Goal: Task Accomplishment & Management: Complete application form

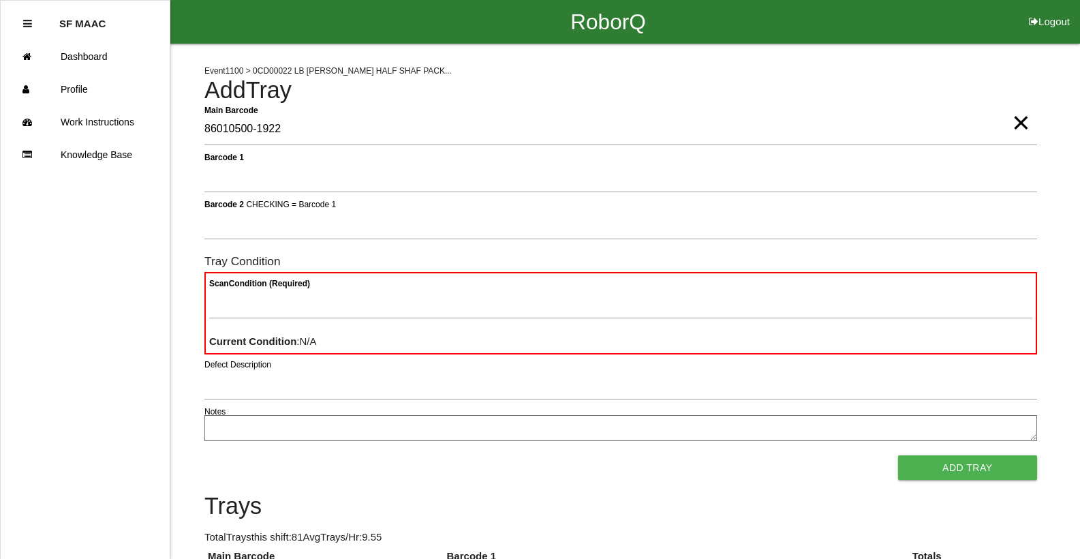
type Barcode "86010500-1922"
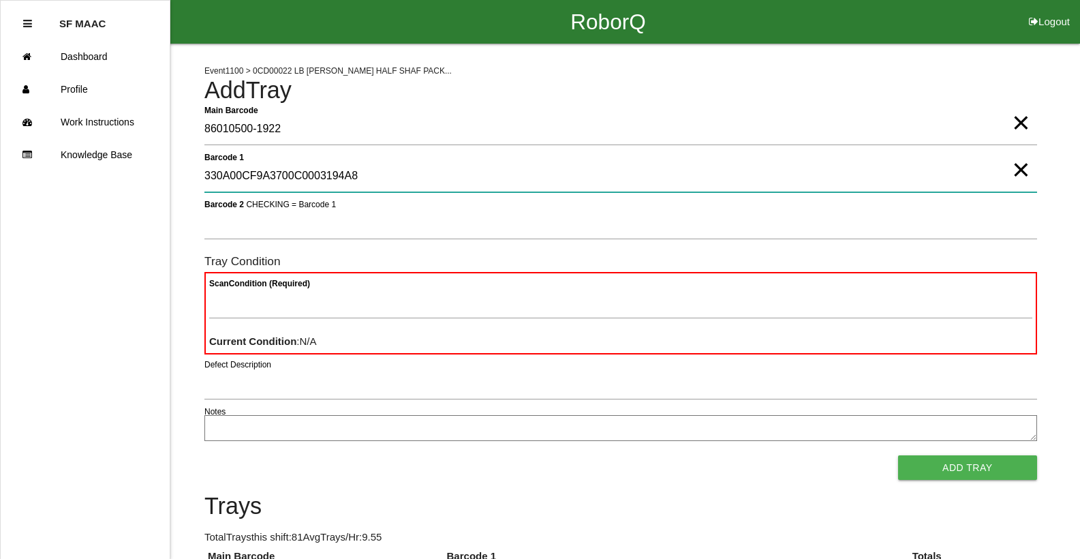
type 1 "330A00CF9A3700C0003194A8"
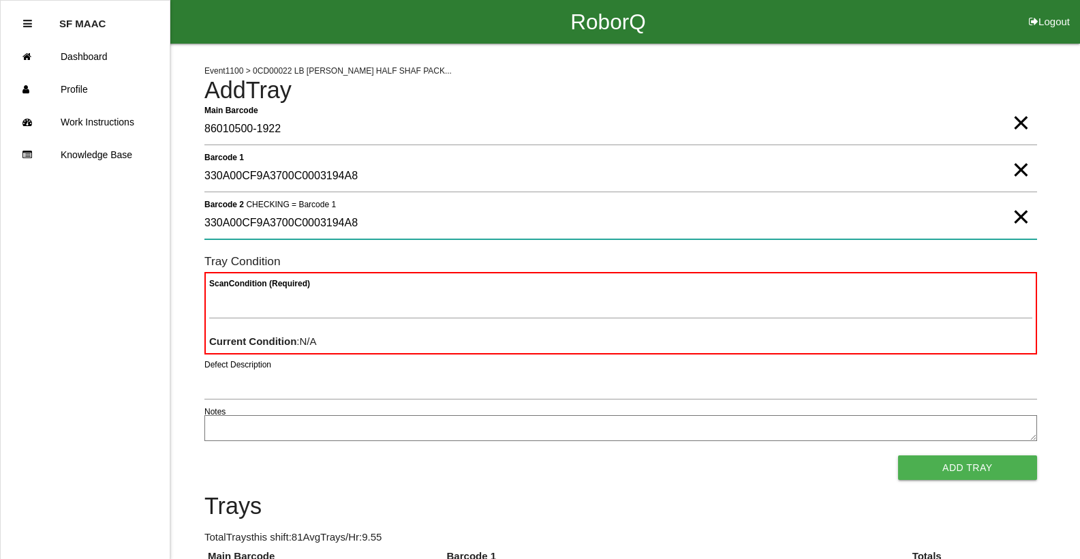
type 2 "330A00CF9A3700C0003194A8"
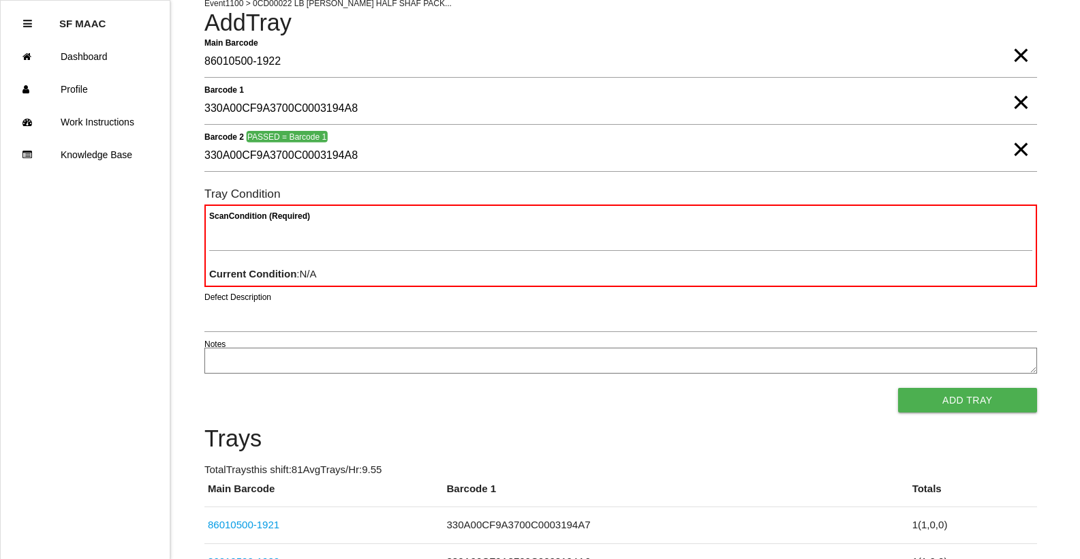
scroll to position [68, 0]
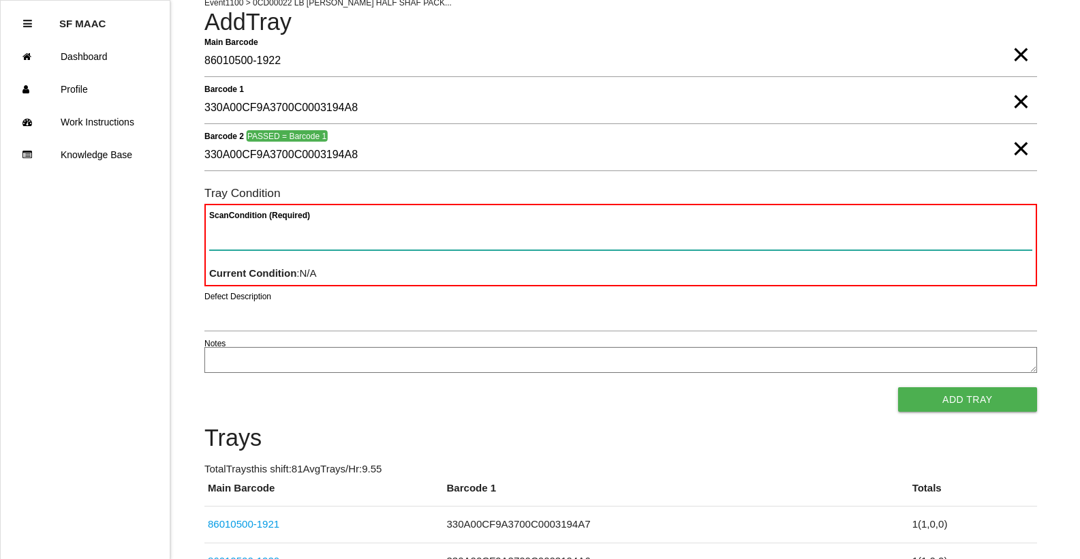
click at [812, 229] on Condition "Scan Condition (Required)" at bounding box center [620, 234] width 823 height 31
type Condition "goo"
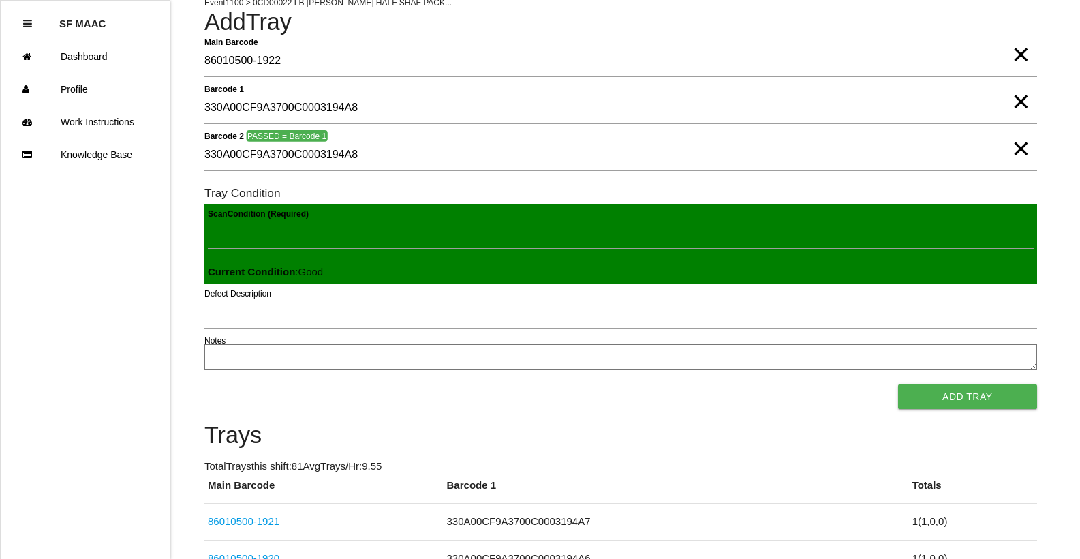
click at [898, 384] on button "Add Tray" at bounding box center [967, 396] width 139 height 25
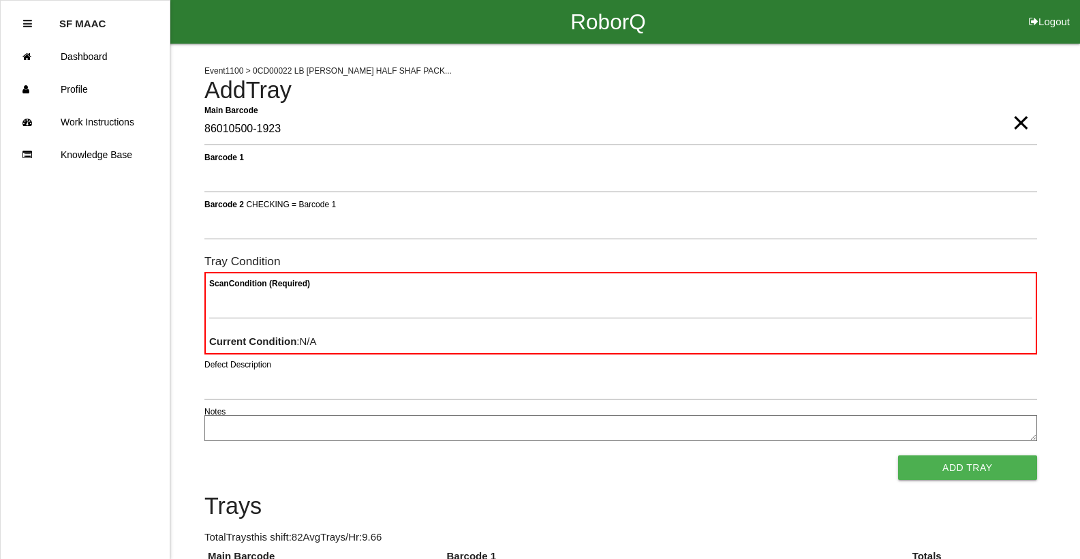
type Barcode "86010500-1923"
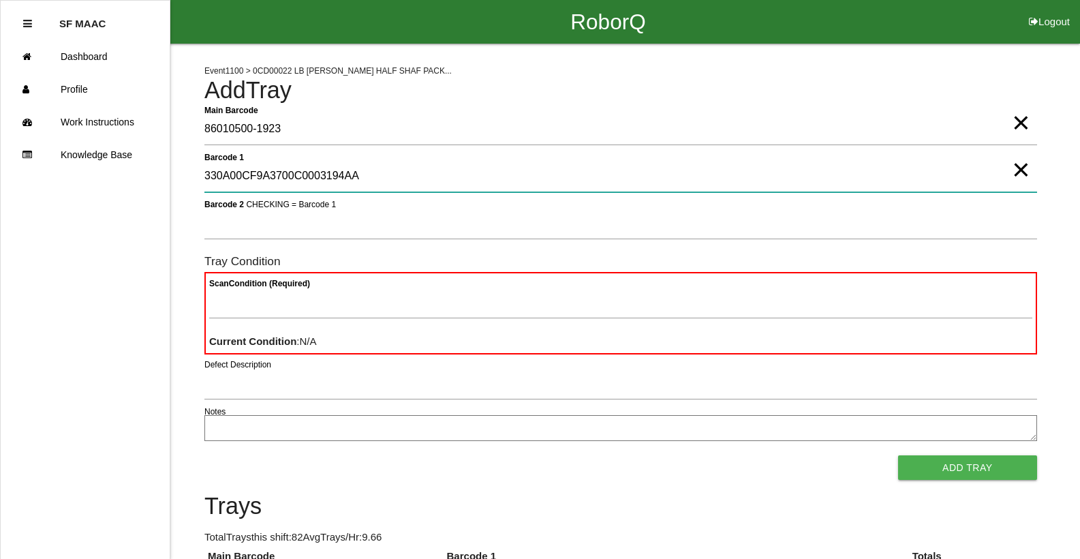
type 1 "330A00CF9A3700C0003194AA"
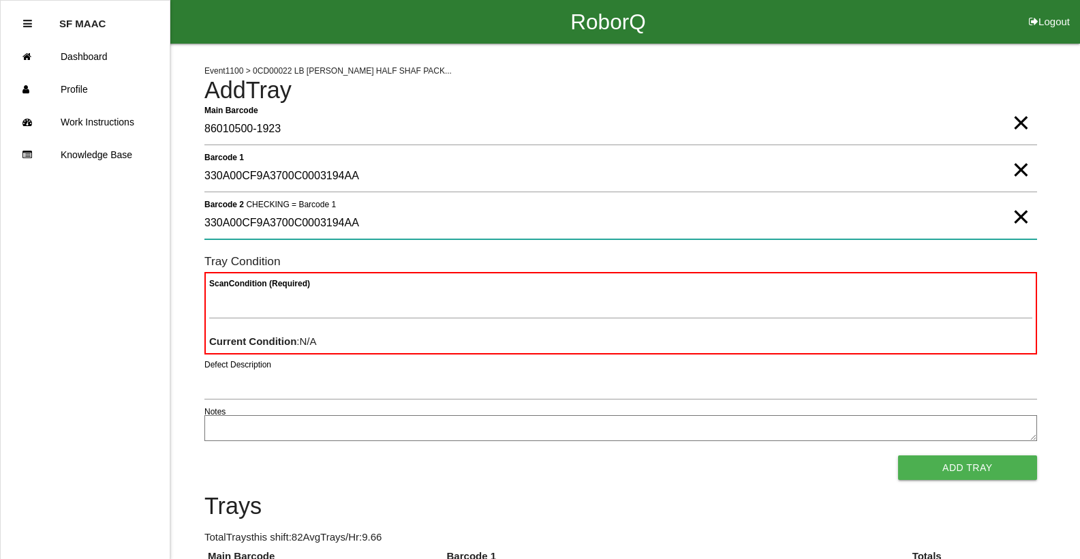
type 2 "330A00CF9A3700C0003194AA"
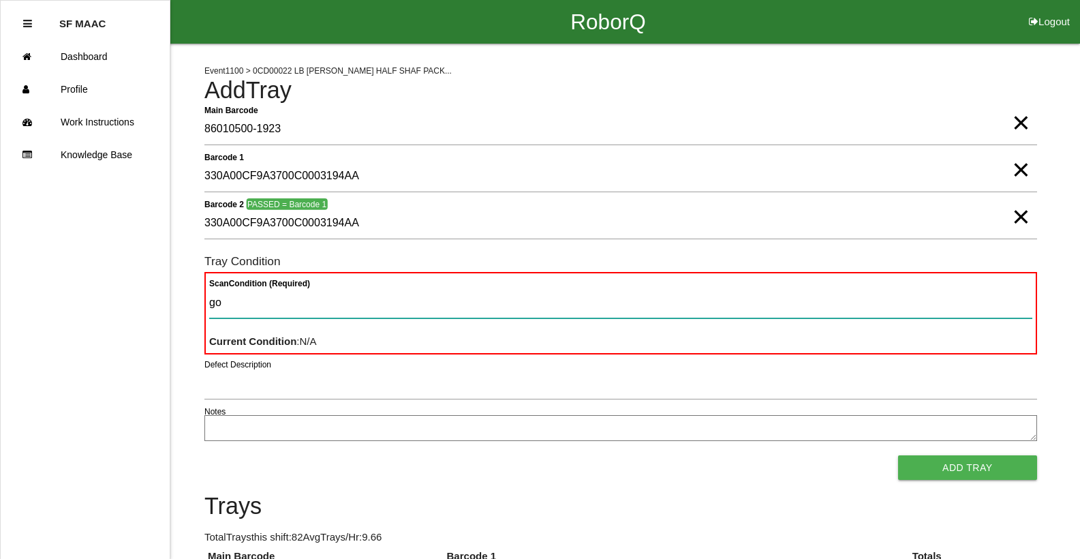
type Condition "goo"
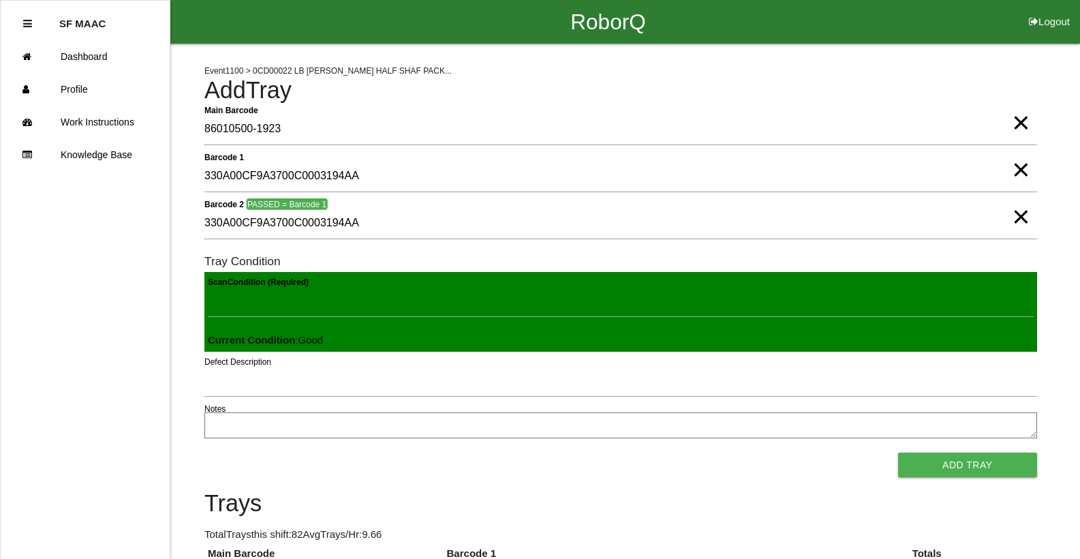
click button "Add Tray" at bounding box center [967, 465] width 139 height 25
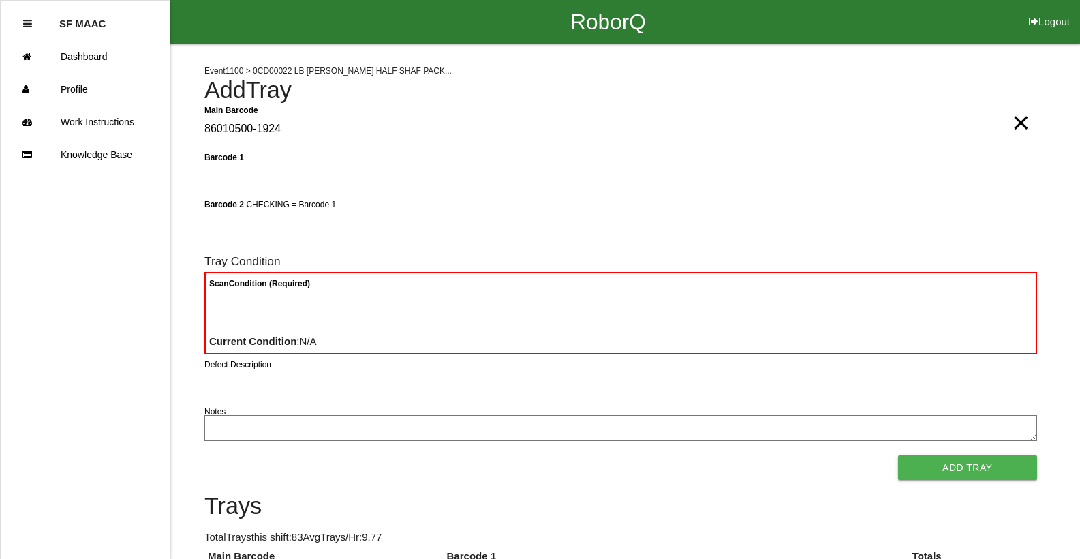
type Barcode "86010500-1924"
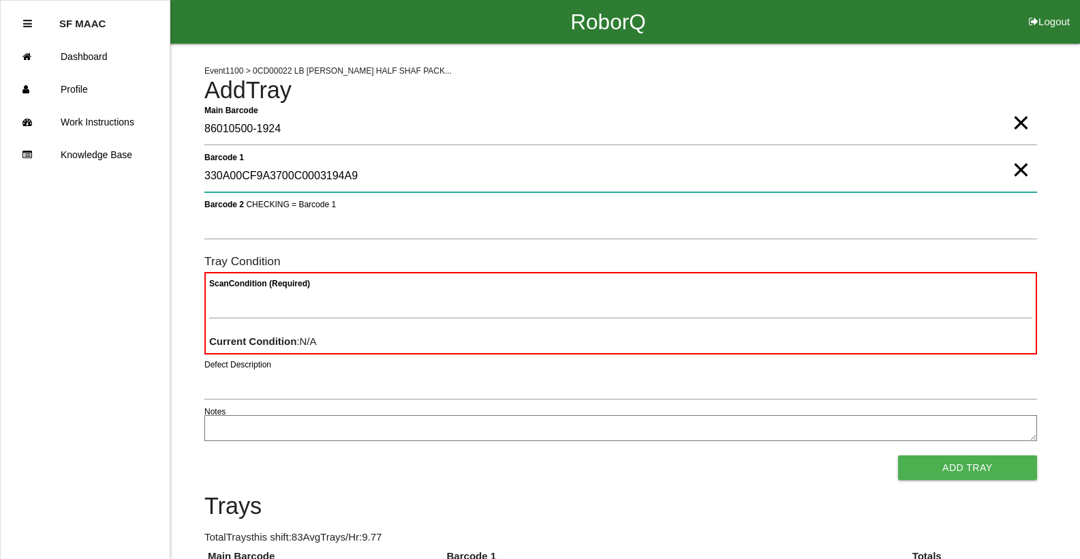
type 1 "330A00CF9A3700C0003194A9"
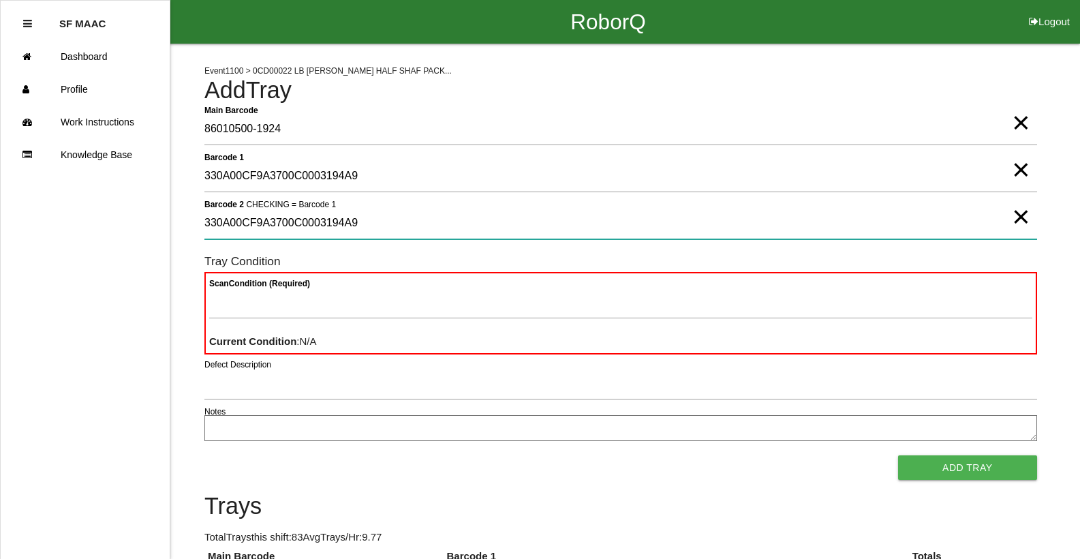
type 2 "330A00CF9A3700C0003194A9"
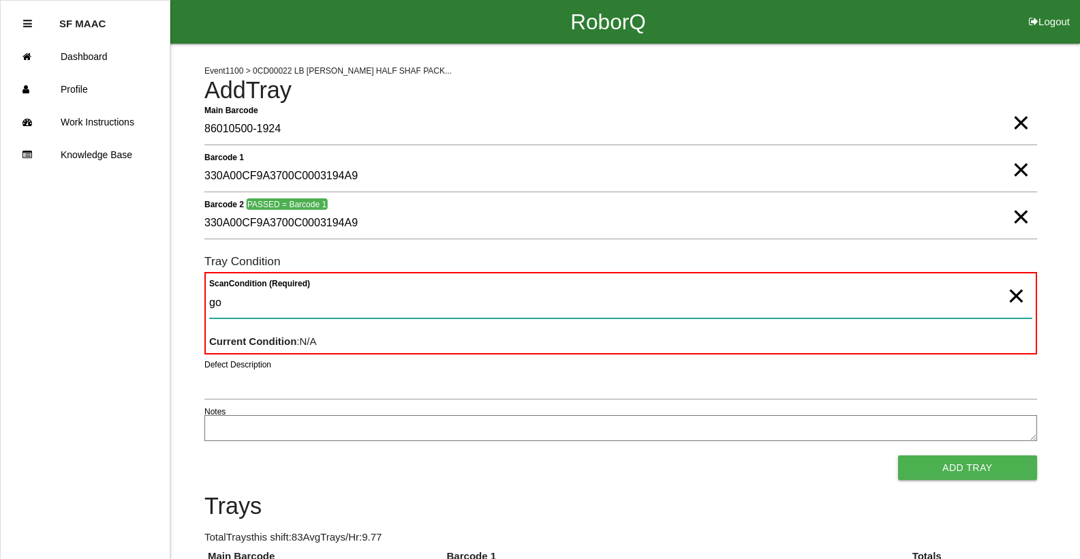
type Condition "goo"
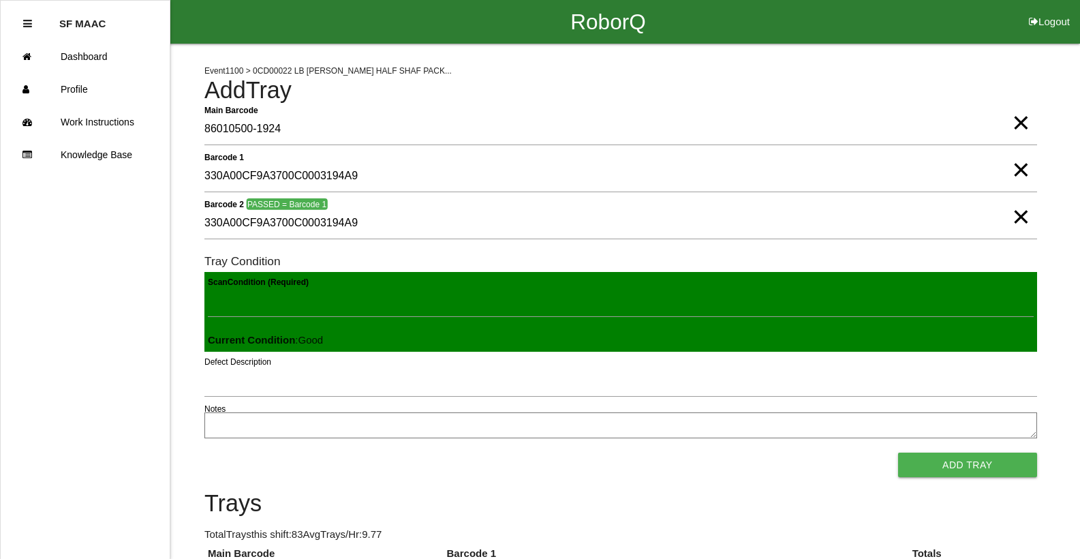
click at [898, 453] on button "Add Tray" at bounding box center [967, 465] width 139 height 25
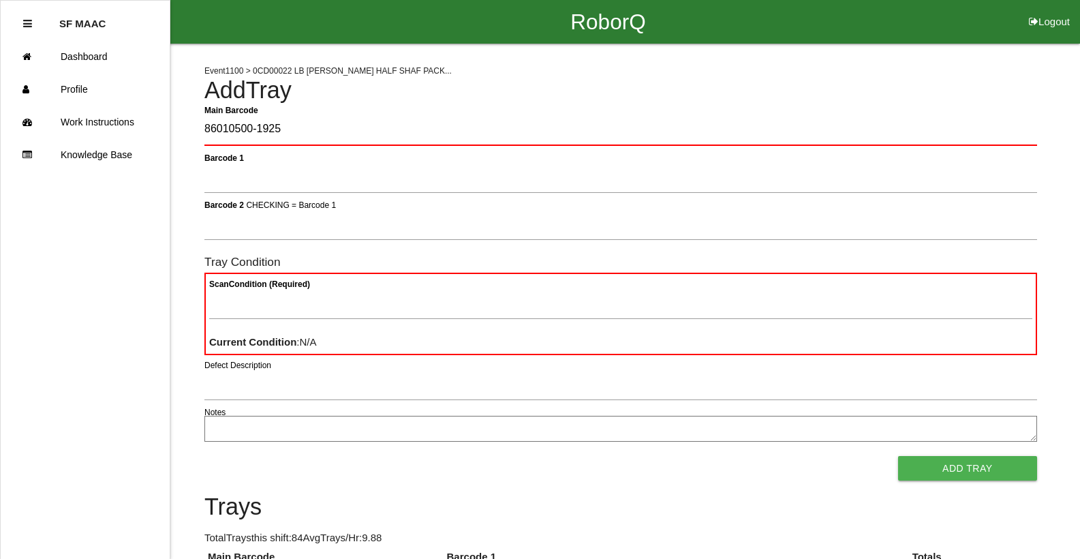
type Barcode "86010500-1925"
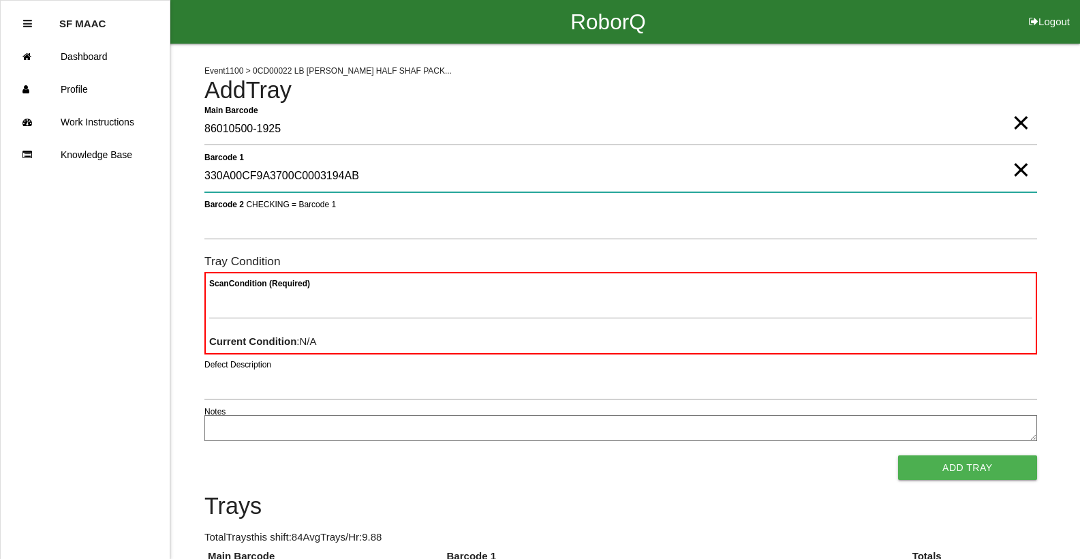
type 1 "330A00CF9A3700C0003194AB"
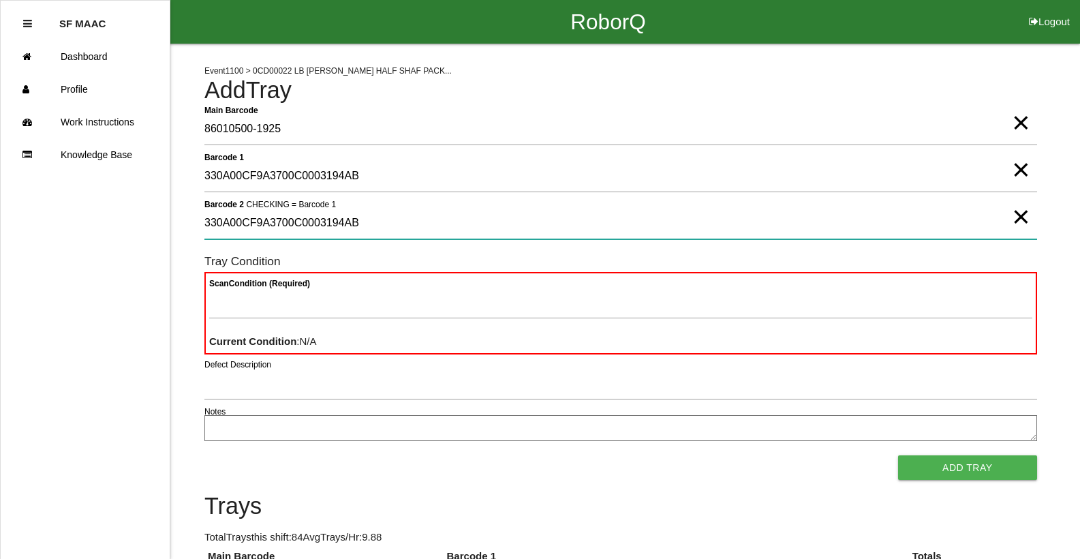
type 2 "330A00CF9A3700C0003194AB"
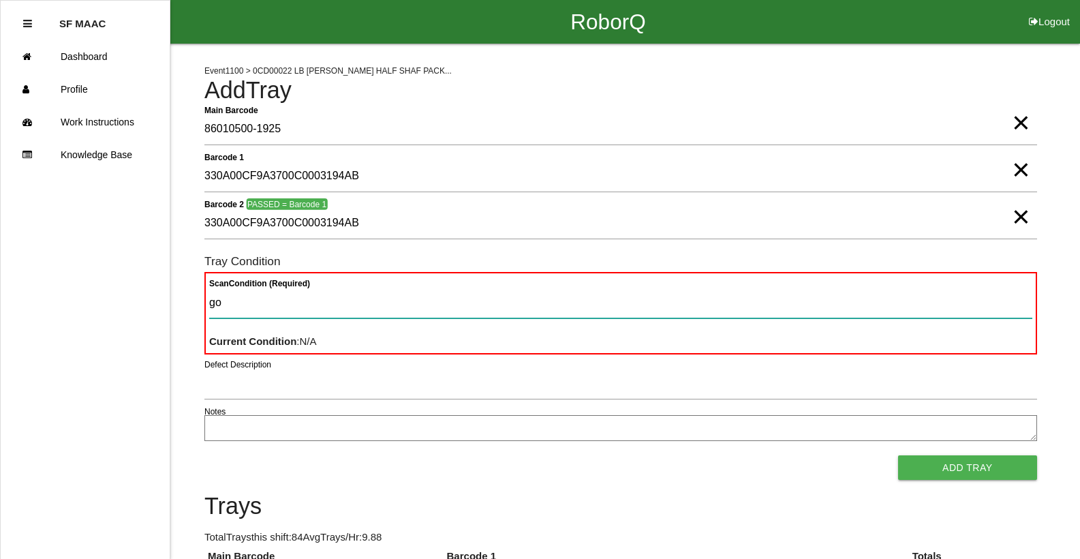
type Condition "goo"
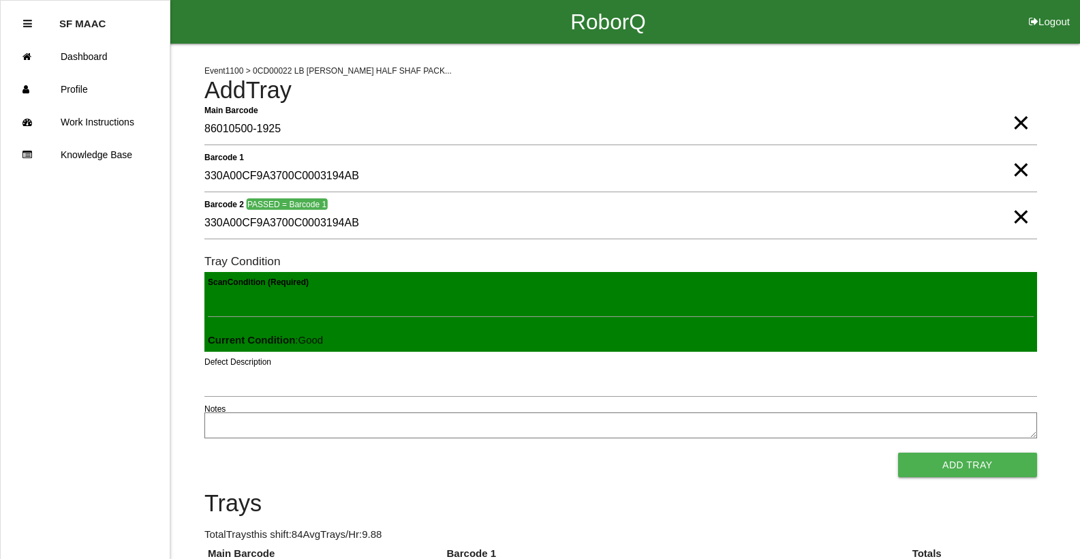
click button "Add Tray" at bounding box center [967, 465] width 139 height 25
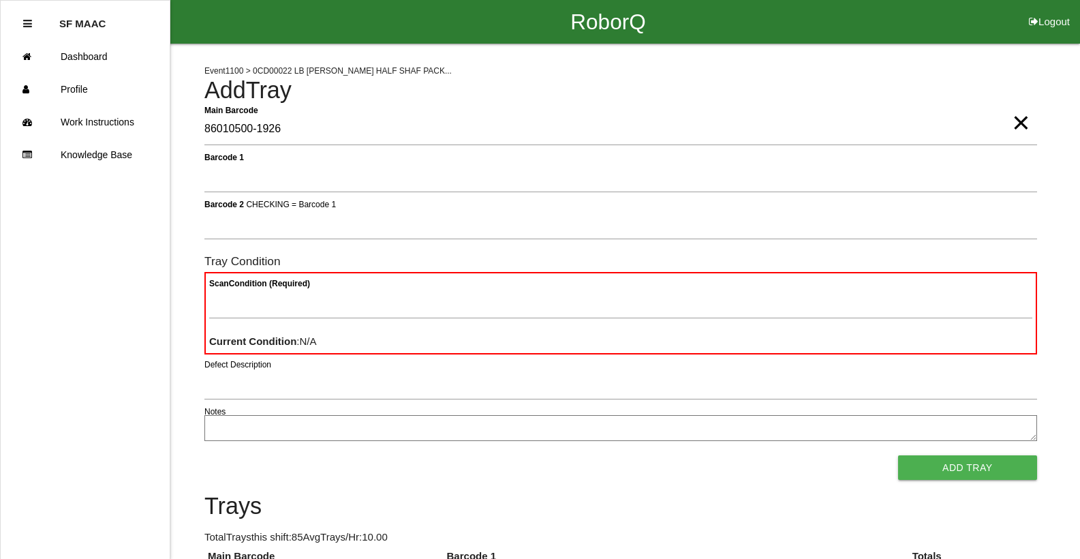
type Barcode "86010500-1926"
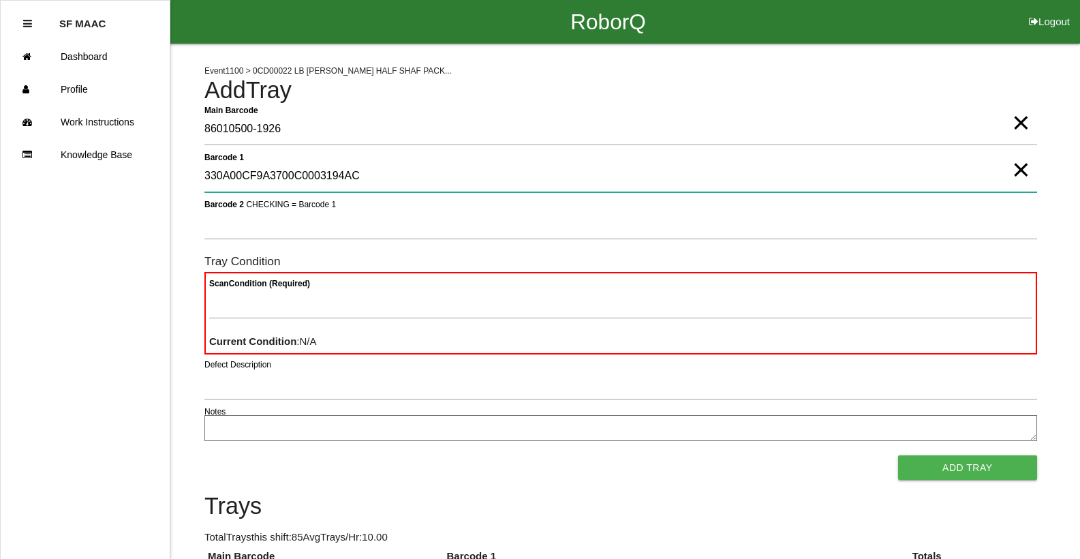
type 1 "330A00CF9A3700C0003194AC"
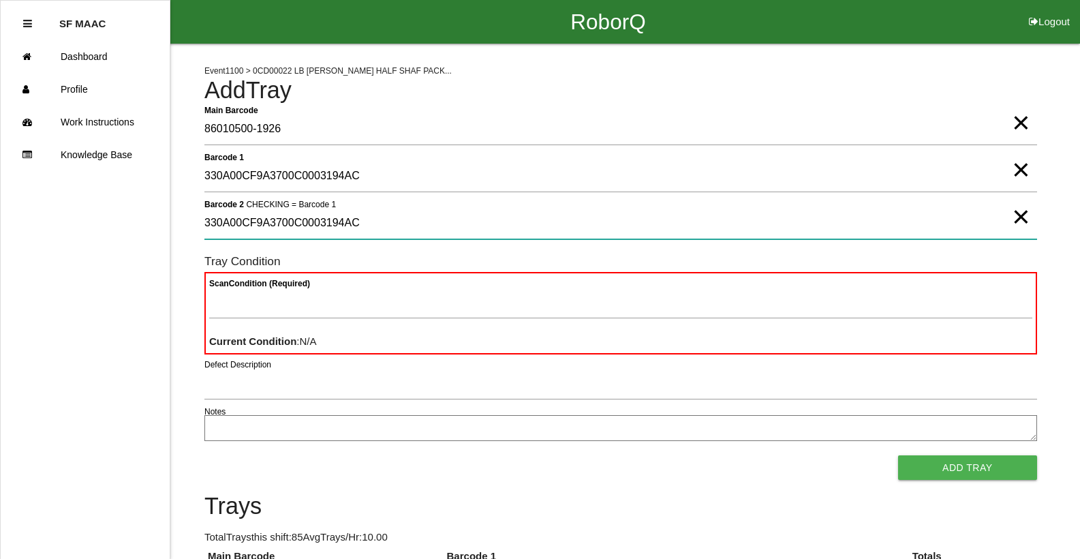
type 2 "330A00CF9A3700C0003194AC"
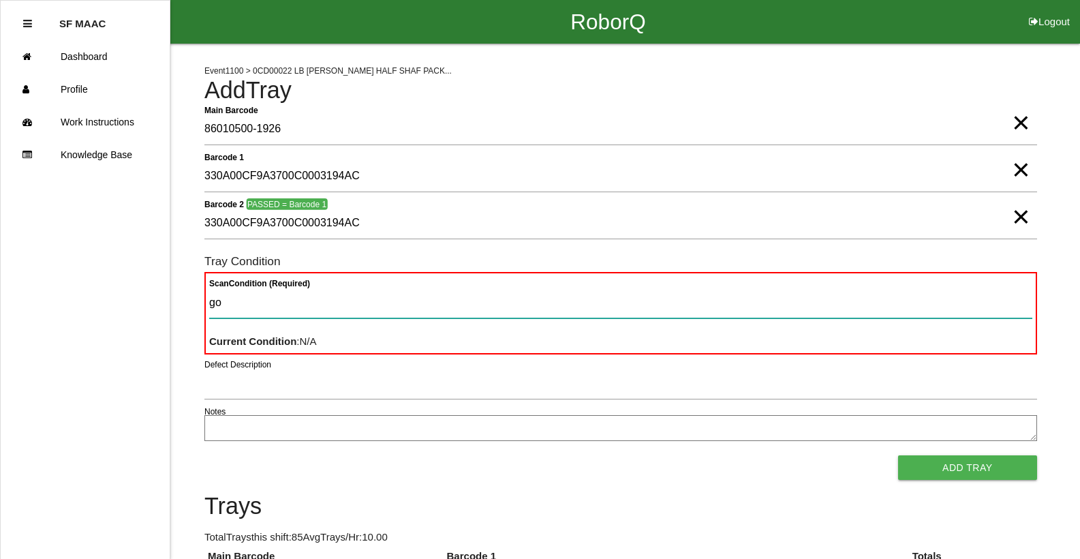
type Condition "goo"
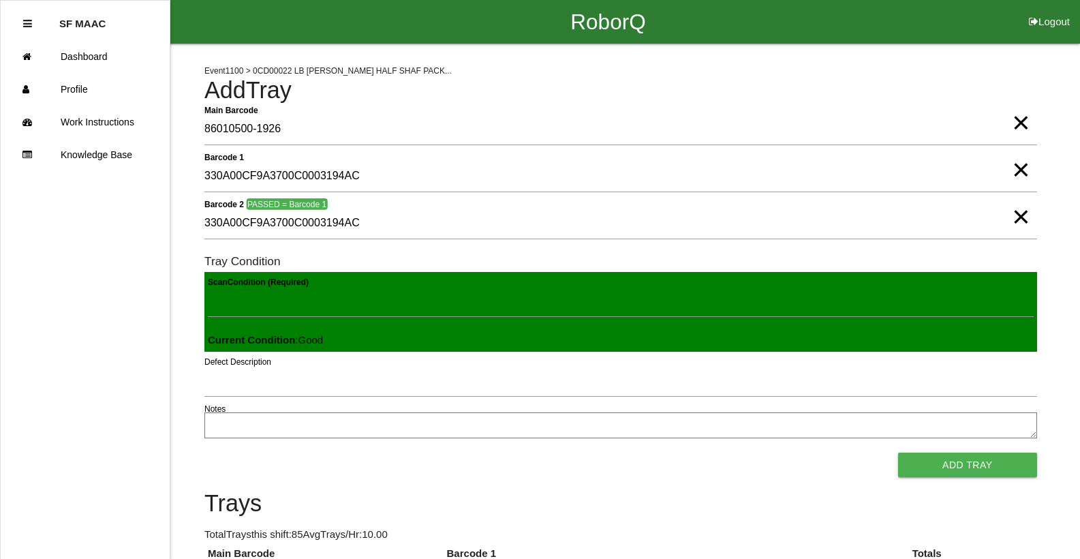
click at [898, 453] on button "Add Tray" at bounding box center [967, 465] width 139 height 25
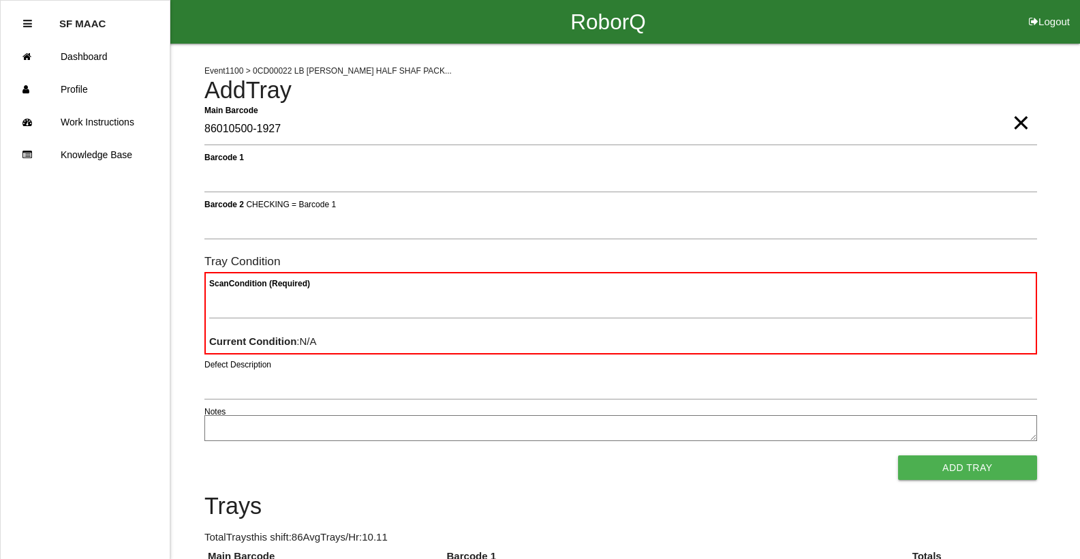
type Barcode "86010500-1927"
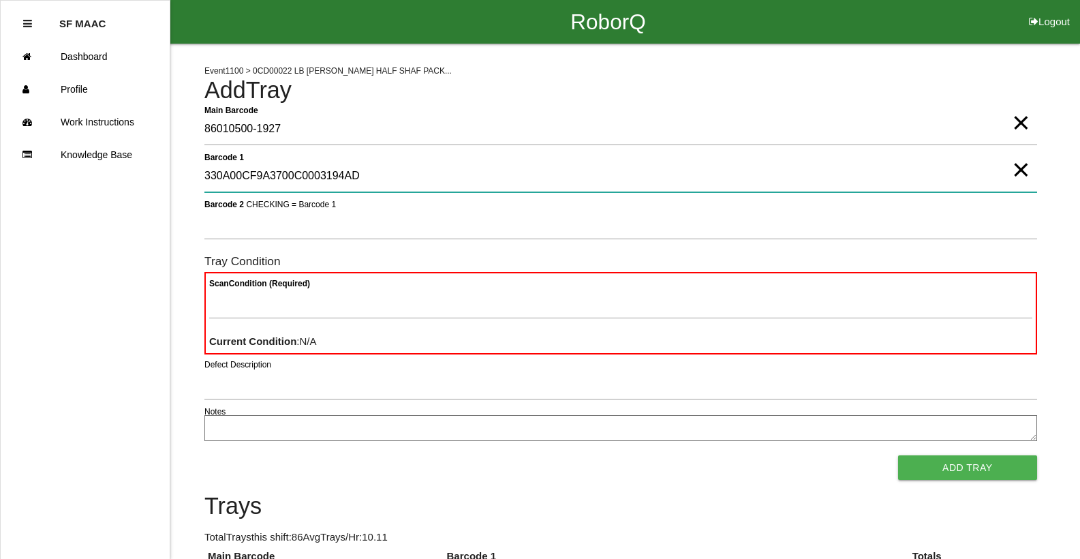
type 1 "330A00CF9A3700C0003194AD"
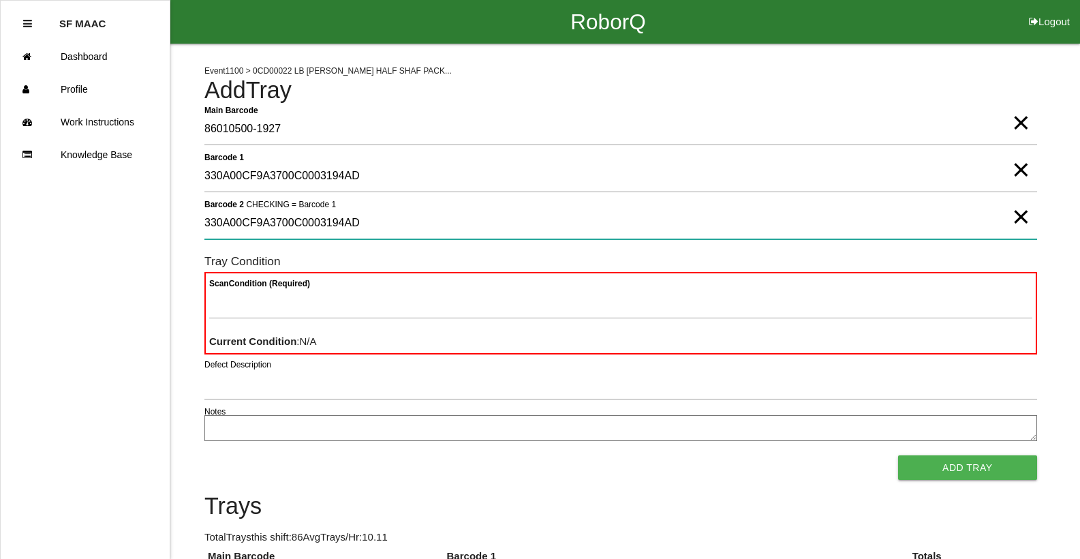
type 2 "330A00CF9A3700C0003194AD"
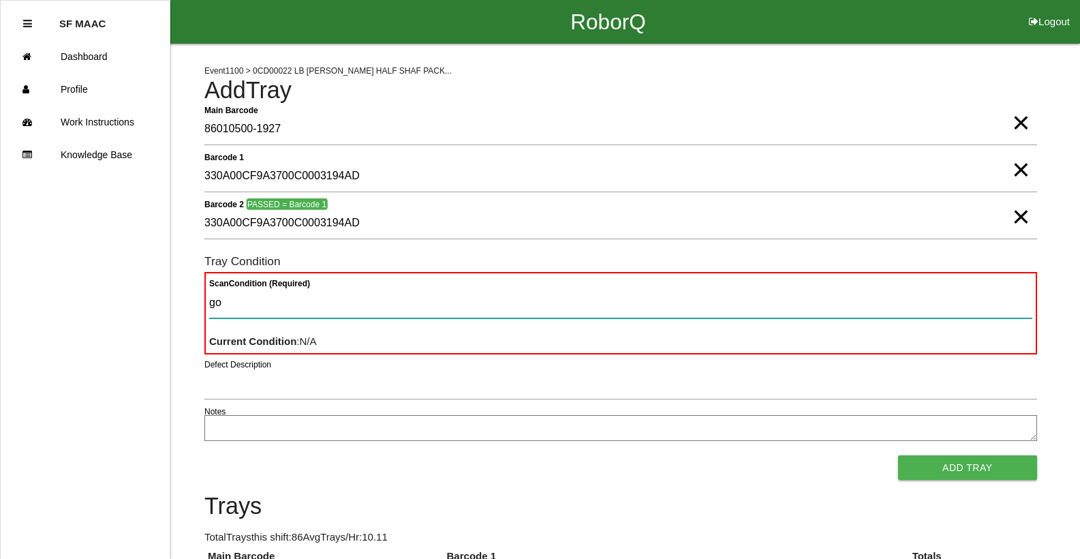
type Condition "goo"
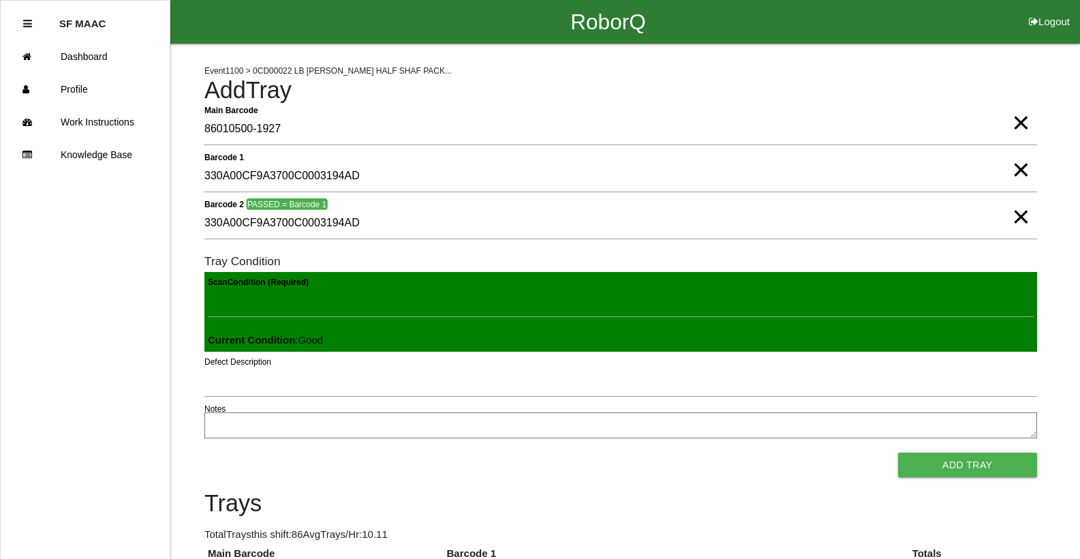
click at [898, 453] on button "Add Tray" at bounding box center [967, 465] width 139 height 25
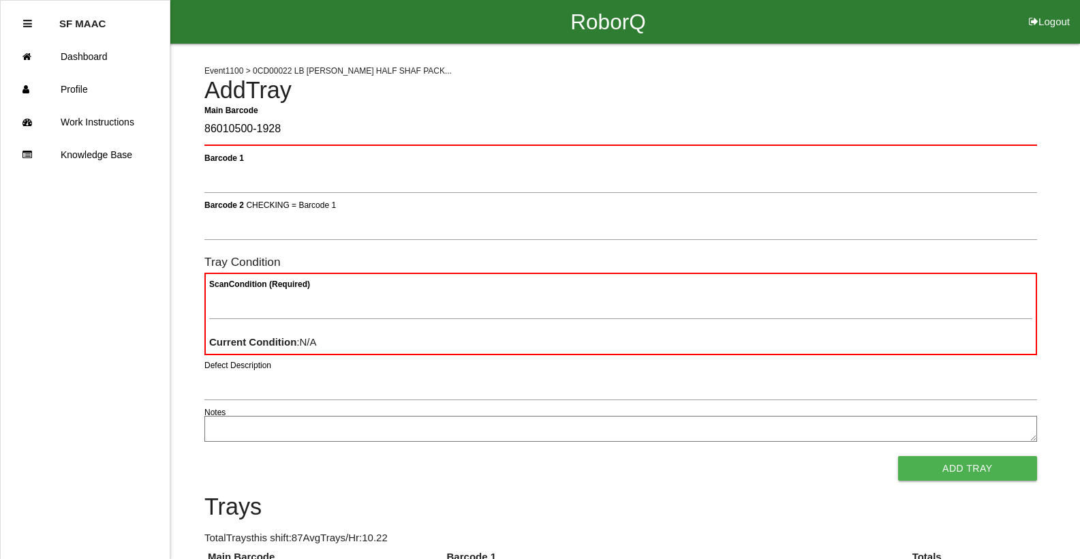
type Barcode "86010500-1928"
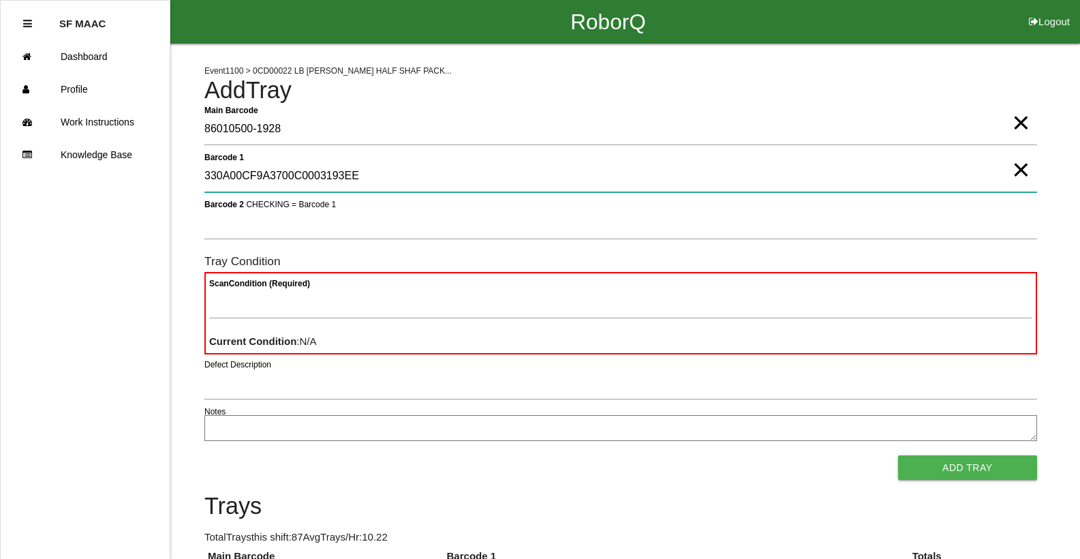
type 1 "330A00CF9A3700C0003193EE"
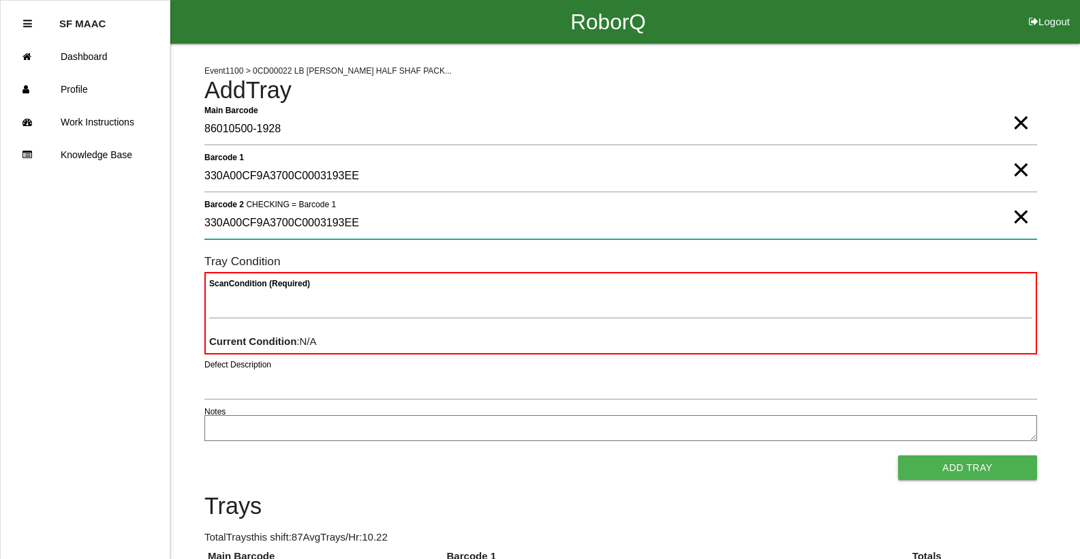
type 2 "330A00CF9A3700C0003193EE"
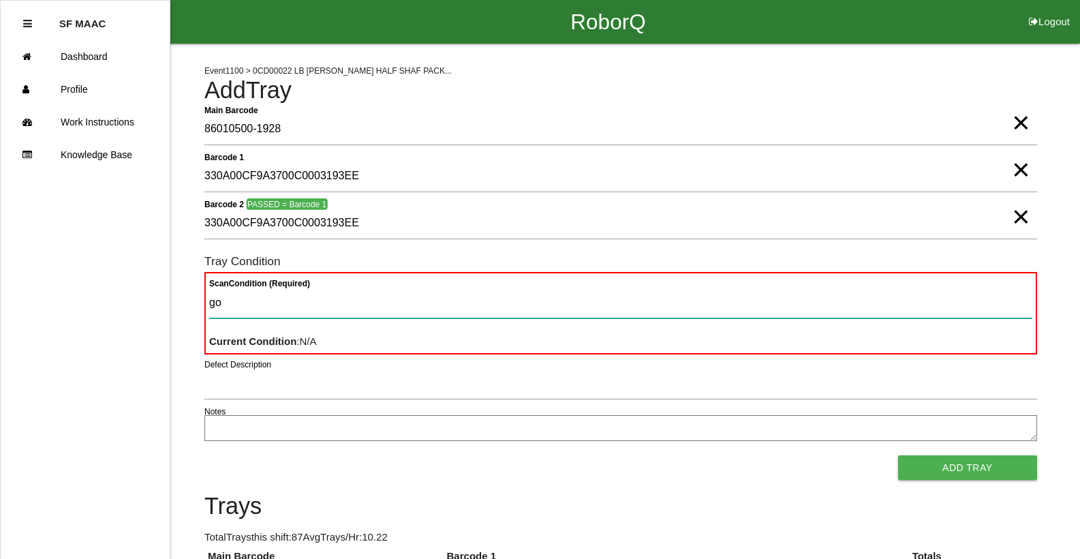
type Condition "goo"
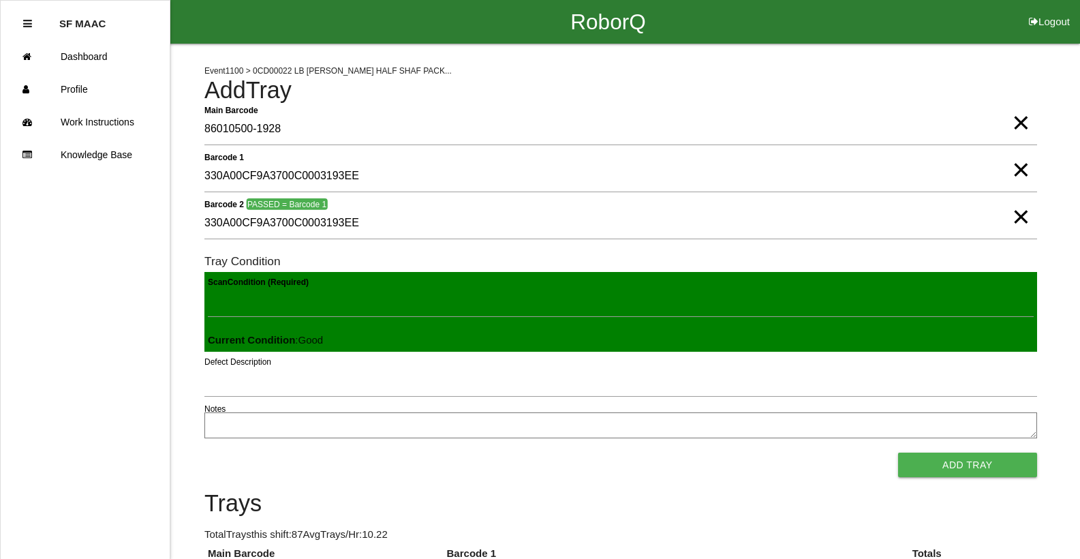
click at [898, 453] on button "Add Tray" at bounding box center [967, 465] width 139 height 25
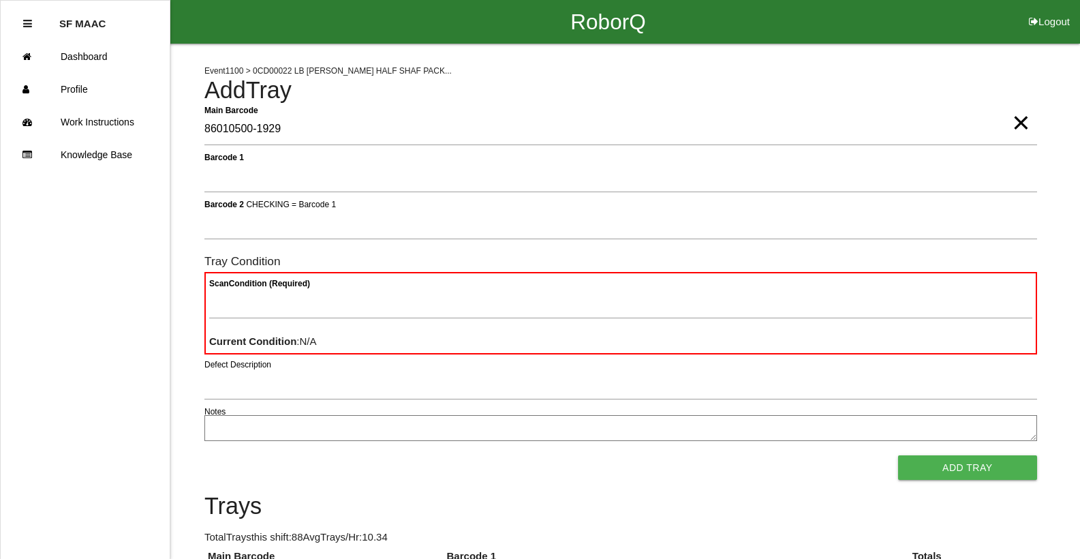
type Barcode "86010500-1929"
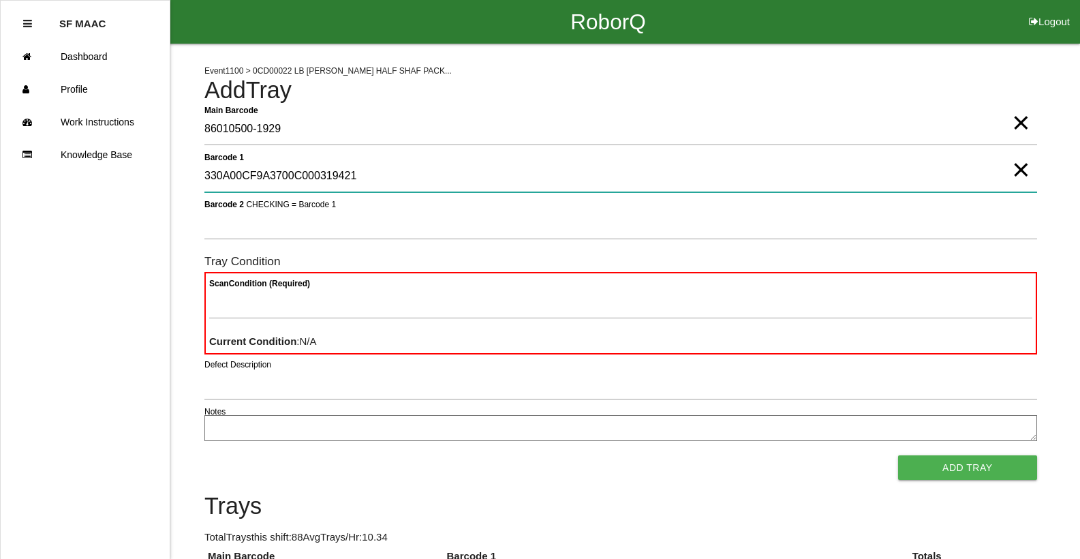
type 1 "330A00CF9A3700C000319421"
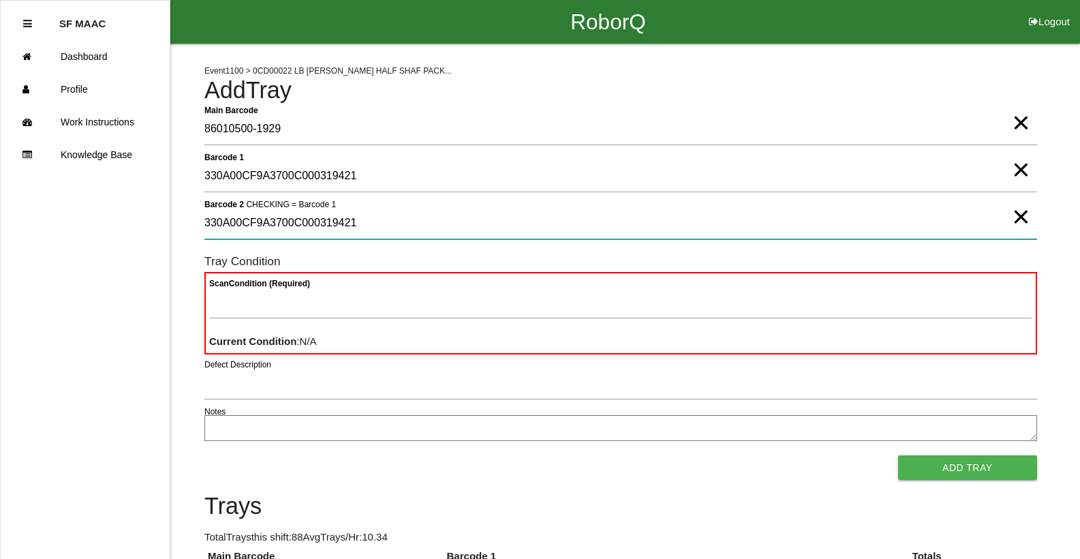
type 2 "330A00CF9A3700C000319421"
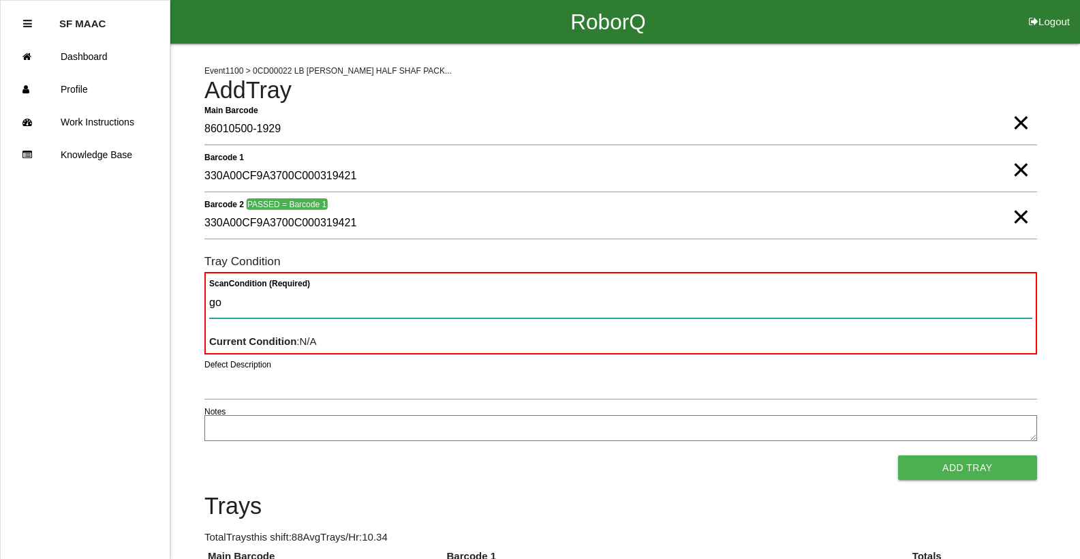
type Condition "goo"
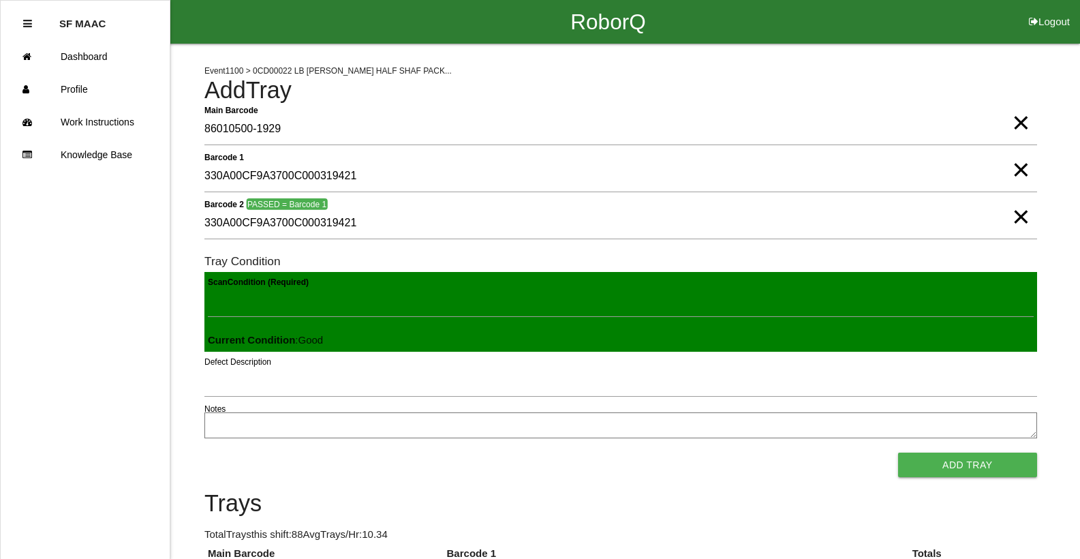
click at [898, 453] on button "Add Tray" at bounding box center [967, 465] width 139 height 25
